Goal: Information Seeking & Learning: Learn about a topic

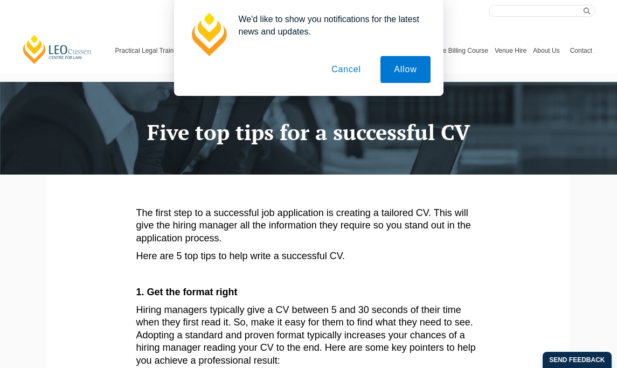
click at [331, 65] on button "Cancel" at bounding box center [346, 69] width 57 height 27
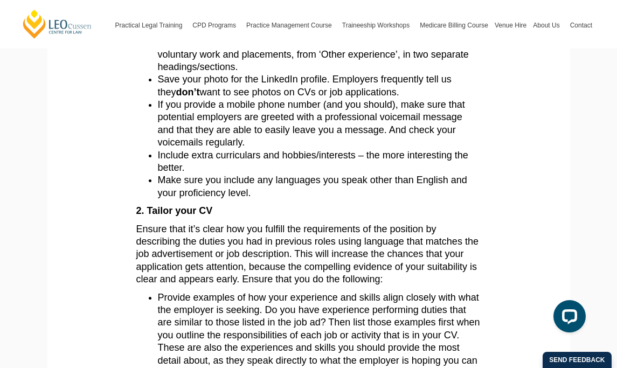
scroll to position [593, 0]
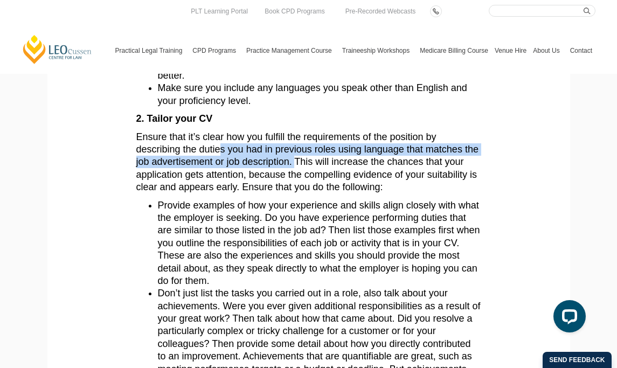
drag, startPoint x: 227, startPoint y: 148, endPoint x: 293, endPoint y: 162, distance: 67.7
click at [293, 162] on span "Ensure that it’s clear how you fulfill the requirements of the position by desc…" at bounding box center [307, 161] width 342 height 61
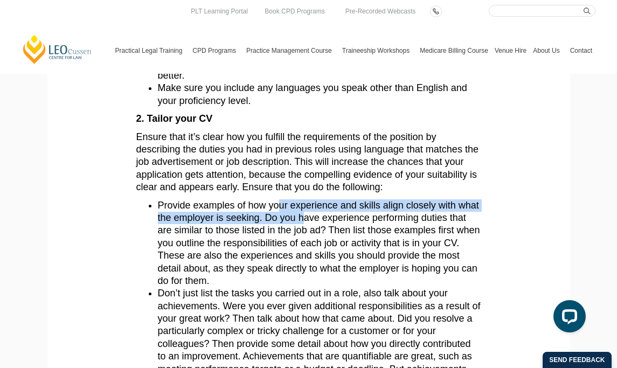
drag, startPoint x: 281, startPoint y: 207, endPoint x: 304, endPoint y: 224, distance: 28.1
click at [304, 224] on span "Provide examples of how your experience and skills align closely with what the …" at bounding box center [319, 243] width 322 height 86
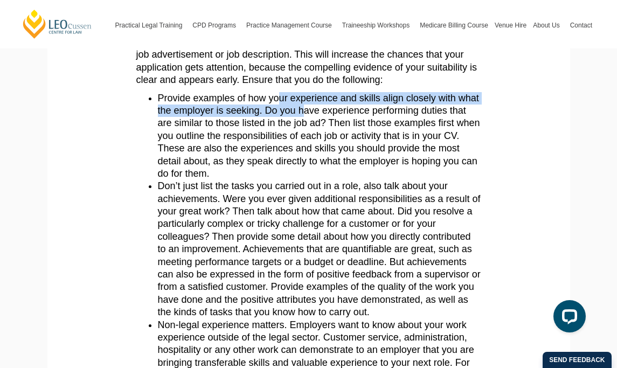
scroll to position [701, 0]
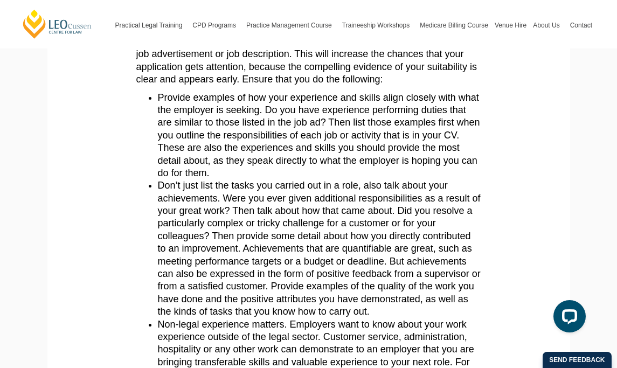
drag, startPoint x: 283, startPoint y: 195, endPoint x: 284, endPoint y: 204, distance: 9.2
click at [284, 204] on li "Don’t just list the tasks you carried out in a role, also talk about your achie…" at bounding box center [319, 248] width 323 height 138
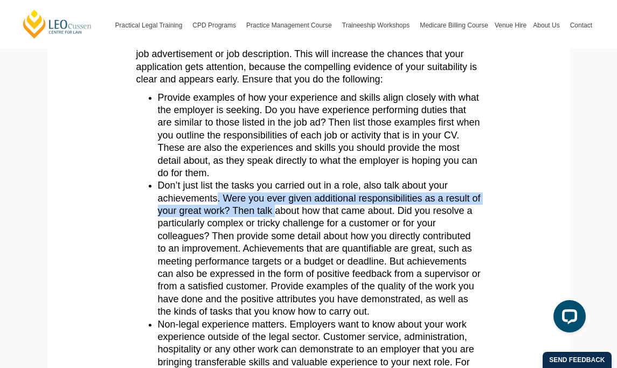
drag, startPoint x: 219, startPoint y: 198, endPoint x: 275, endPoint y: 217, distance: 59.0
click at [275, 217] on li "Don’t just list the tasks you carried out in a role, also talk about your achie…" at bounding box center [319, 248] width 323 height 138
drag, startPoint x: 223, startPoint y: 201, endPoint x: 226, endPoint y: 209, distance: 8.7
click at [226, 209] on li "Don’t just list the tasks you carried out in a role, also talk about your achie…" at bounding box center [319, 248] width 323 height 138
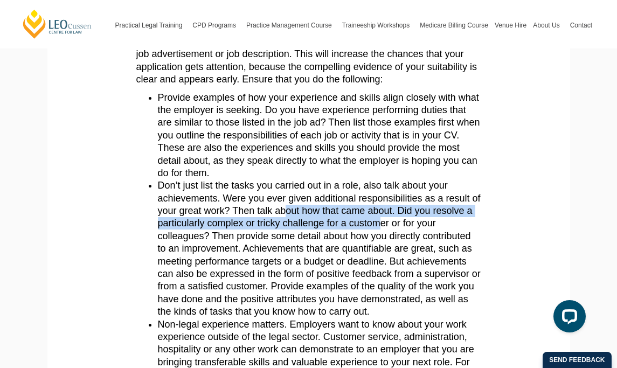
drag, startPoint x: 288, startPoint y: 218, endPoint x: 381, endPoint y: 230, distance: 94.0
click at [381, 230] on li "Don’t just list the tasks you carried out in a role, also talk about your achie…" at bounding box center [319, 248] width 323 height 138
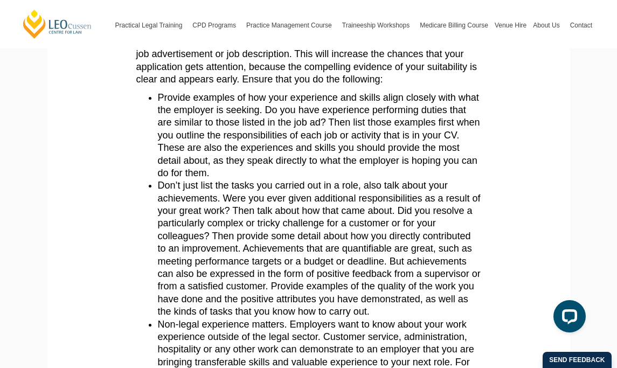
click at [249, 213] on li "Don’t just list the tasks you carried out in a role, also talk about your achie…" at bounding box center [319, 248] width 323 height 138
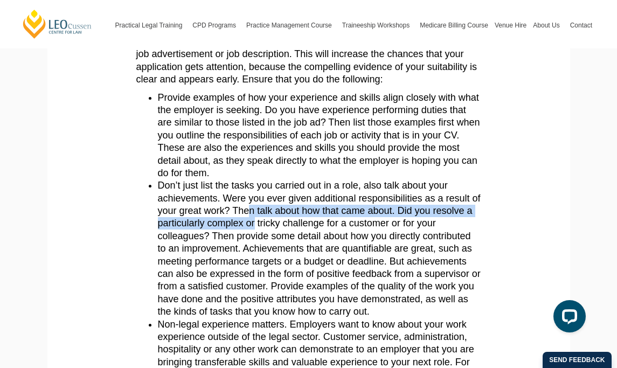
drag, startPoint x: 252, startPoint y: 212, endPoint x: 256, endPoint y: 227, distance: 16.2
click at [256, 227] on li "Don’t just list the tasks you carried out in a role, also talk about your achie…" at bounding box center [319, 248] width 323 height 138
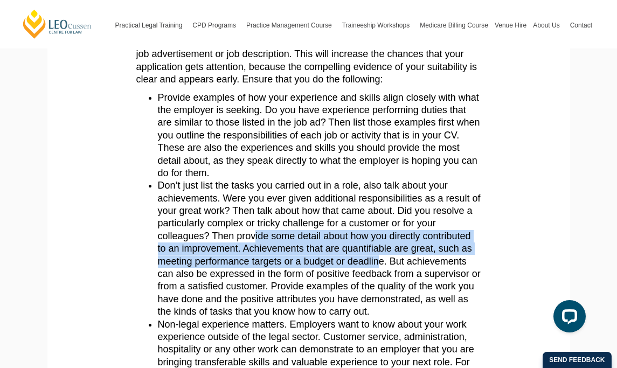
drag, startPoint x: 256, startPoint y: 233, endPoint x: 379, endPoint y: 259, distance: 126.0
click at [379, 259] on li "Don’t just list the tasks you carried out in a role, also talk about your achie…" at bounding box center [319, 248] width 323 height 138
click at [286, 252] on li "Don’t just list the tasks you carried out in a role, also talk about your achie…" at bounding box center [319, 248] width 323 height 138
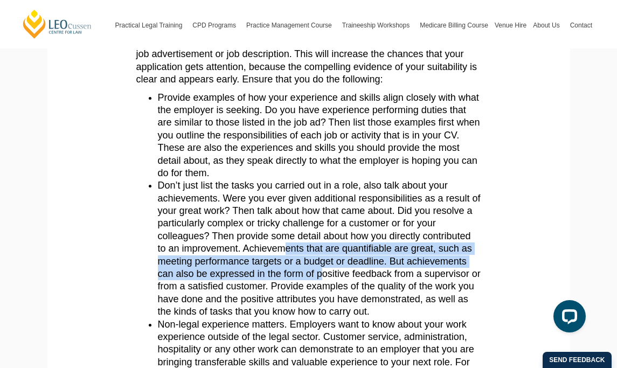
drag, startPoint x: 286, startPoint y: 252, endPoint x: 321, endPoint y: 272, distance: 40.5
click at [321, 272] on li "Don’t just list the tasks you carried out in a role, also talk about your achie…" at bounding box center [319, 248] width 323 height 138
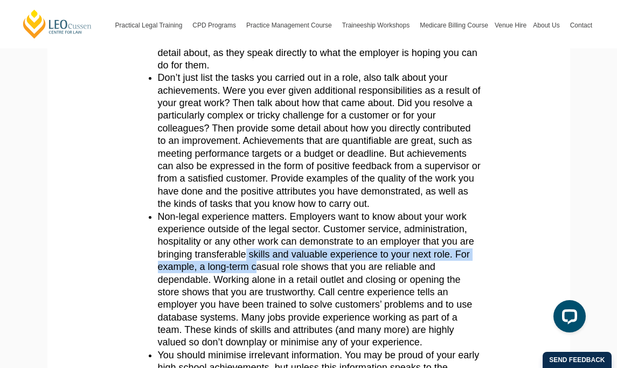
drag, startPoint x: 247, startPoint y: 255, endPoint x: 255, endPoint y: 266, distance: 12.7
click at [255, 266] on li "Non-legal experience matters. Employers want to know about your work experience…" at bounding box center [319, 280] width 323 height 138
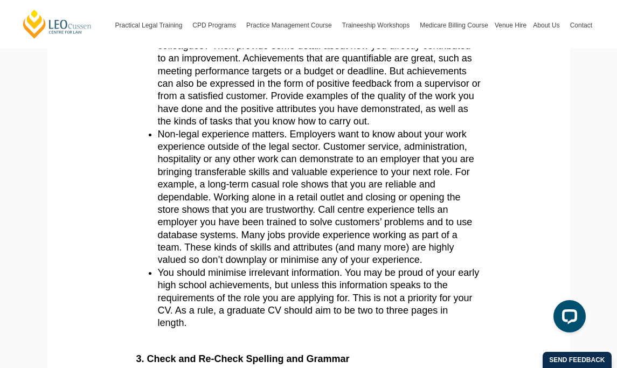
scroll to position [916, 0]
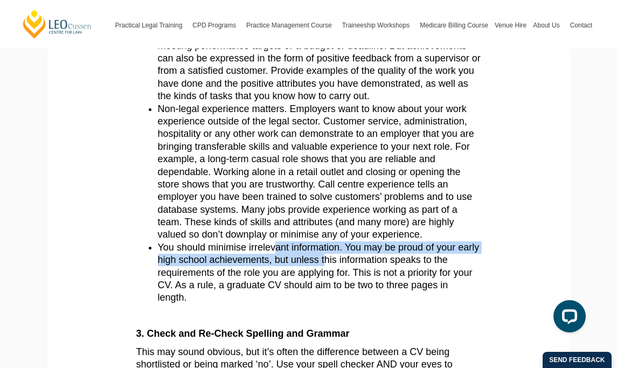
drag, startPoint x: 273, startPoint y: 246, endPoint x: 325, endPoint y: 257, distance: 53.4
click at [325, 257] on span "You should minimise irrelevant information. You may be proud of your early high…" at bounding box center [319, 272] width 322 height 61
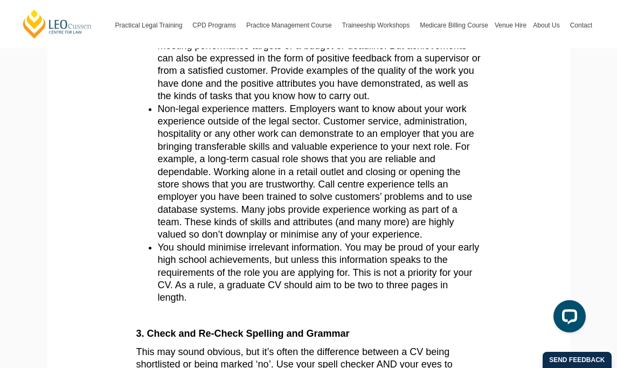
click at [261, 271] on span "You should minimise irrelevant information. You may be proud of your early high…" at bounding box center [319, 272] width 322 height 61
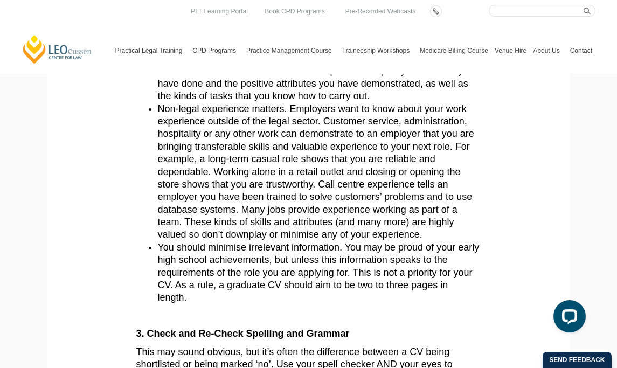
scroll to position [808, 0]
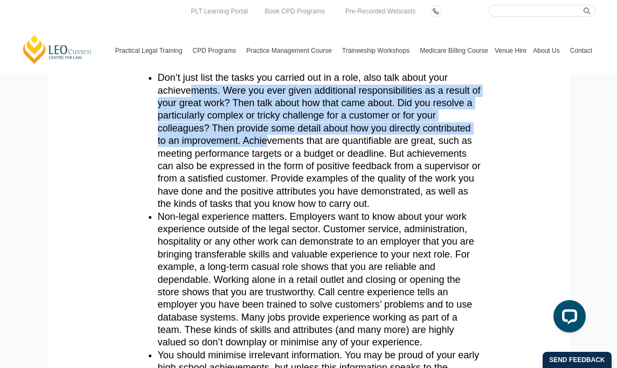
drag, startPoint x: 189, startPoint y: 88, endPoint x: 270, endPoint y: 147, distance: 100.7
click at [270, 147] on li "Don’t just list the tasks you carried out in a role, also talk about your achie…" at bounding box center [319, 141] width 323 height 138
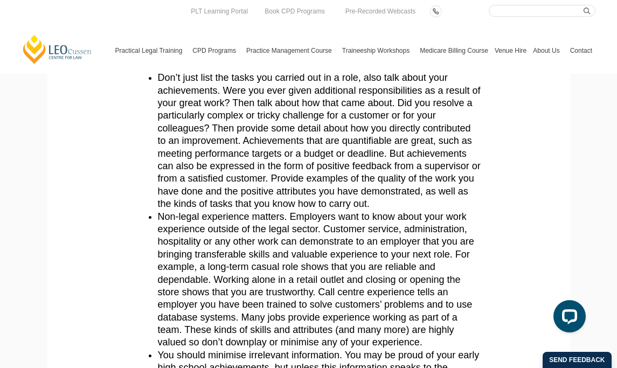
click at [274, 173] on li "Don’t just list the tasks you carried out in a role, also talk about your achie…" at bounding box center [319, 141] width 323 height 138
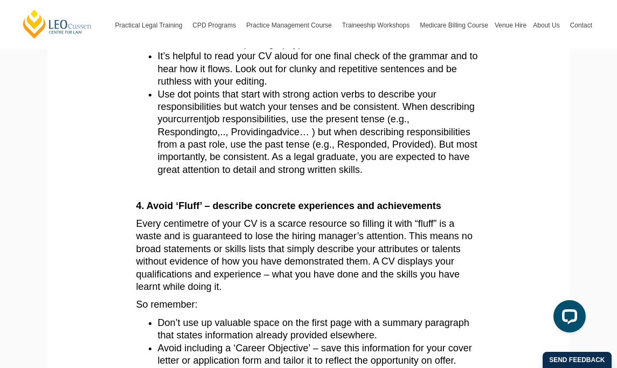
scroll to position [1401, 0]
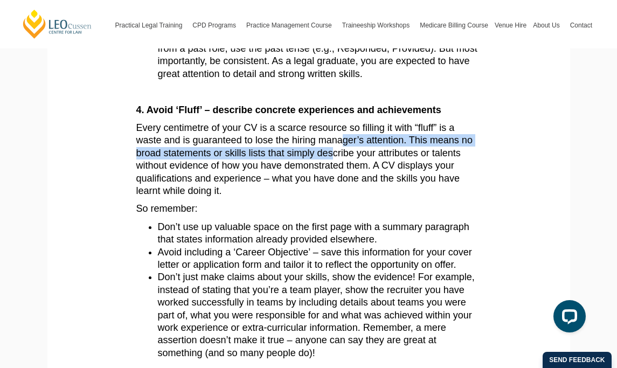
drag, startPoint x: 342, startPoint y: 144, endPoint x: 335, endPoint y: 153, distance: 11.1
click at [335, 153] on span "Every centimetre of your CV is a scarce resource so filling it with “fluff” is …" at bounding box center [304, 159] width 336 height 74
click at [311, 156] on span "Every centimetre of your CV is a scarce resource so filling it with “fluff” is …" at bounding box center [304, 159] width 336 height 74
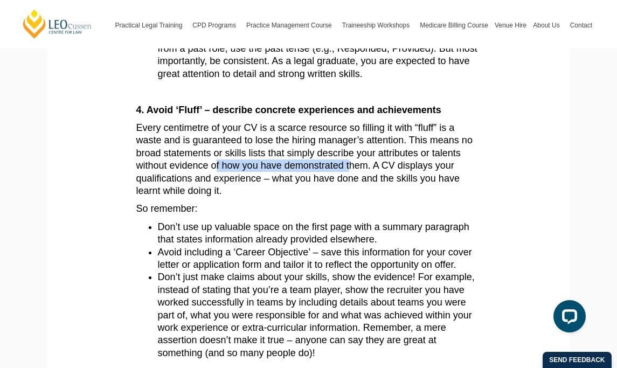
drag, startPoint x: 216, startPoint y: 167, endPoint x: 351, endPoint y: 167, distance: 135.3
click at [351, 167] on span "Every centimetre of your CV is a scarce resource so filling it with “fluff” is …" at bounding box center [304, 159] width 336 height 74
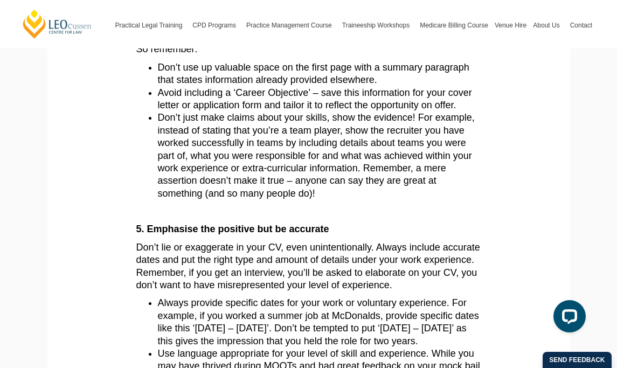
scroll to position [1617, 0]
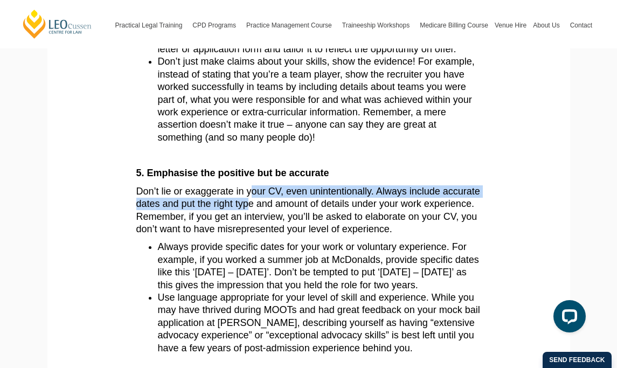
drag, startPoint x: 253, startPoint y: 199, endPoint x: 249, endPoint y: 210, distance: 11.9
click at [249, 210] on p "Don’t lie or exaggerate in your CV, even unintentionally. Always include accura…" at bounding box center [308, 210] width 345 height 51
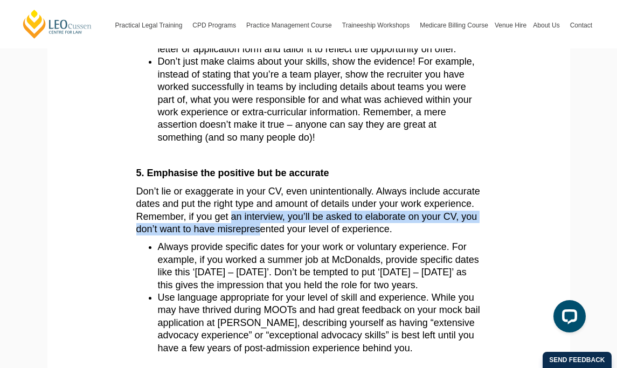
drag, startPoint x: 232, startPoint y: 219, endPoint x: 259, endPoint y: 226, distance: 28.5
click at [259, 226] on span "Don’t lie or exaggerate in your CV, even unintentionally. Always include accura…" at bounding box center [308, 210] width 344 height 48
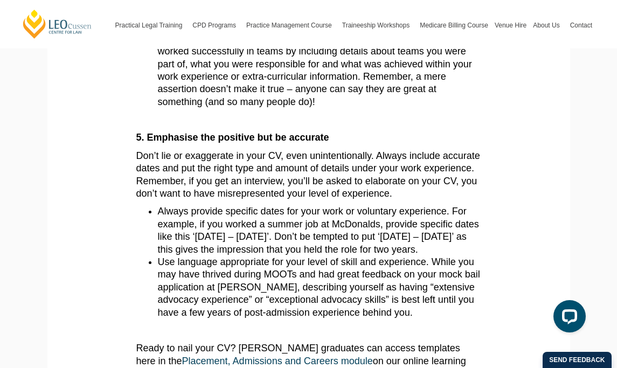
scroll to position [1670, 0]
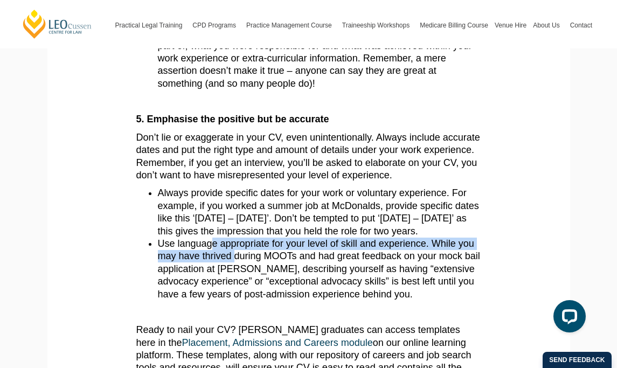
drag, startPoint x: 213, startPoint y: 241, endPoint x: 233, endPoint y: 256, distance: 25.0
click at [233, 256] on li "Use language appropriate for your level of skill and experience. W h ile you ma…" at bounding box center [319, 269] width 323 height 63
click at [233, 256] on span "ile you may have thrived during MOOTs and had great feedback on your mock bail …" at bounding box center [319, 268] width 322 height 61
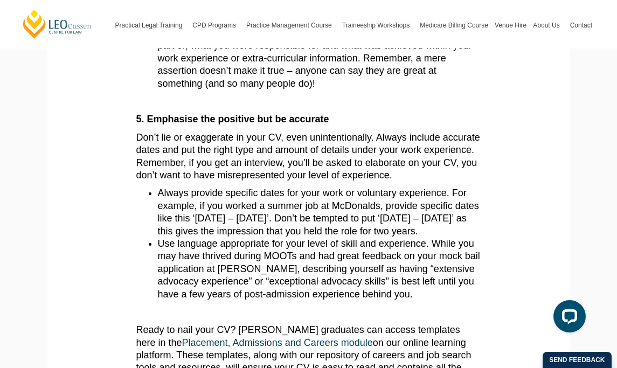
click at [233, 256] on span "ile you may have thrived during MOOTs and had great feedback on your mock bail …" at bounding box center [319, 268] width 322 height 61
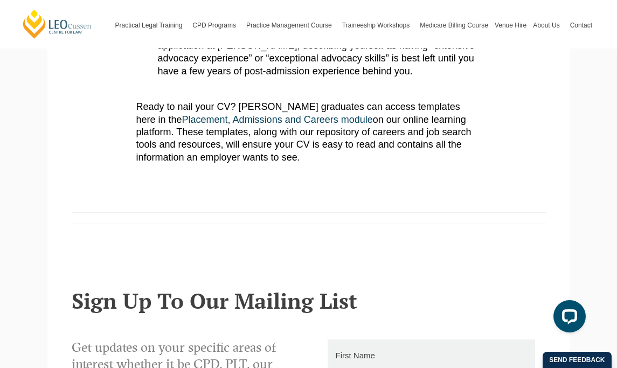
scroll to position [1832, 0]
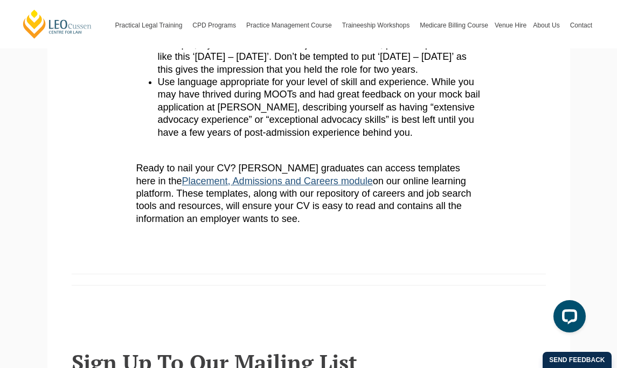
click at [239, 179] on link "Placement, Admissions and Careers module" at bounding box center [277, 181] width 191 height 11
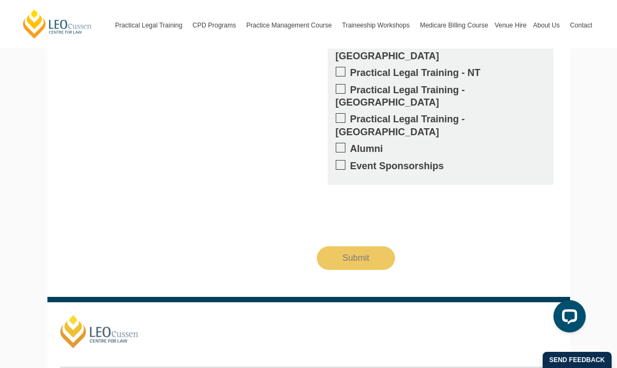
scroll to position [2491, 0]
